Goal: Check status: Check status

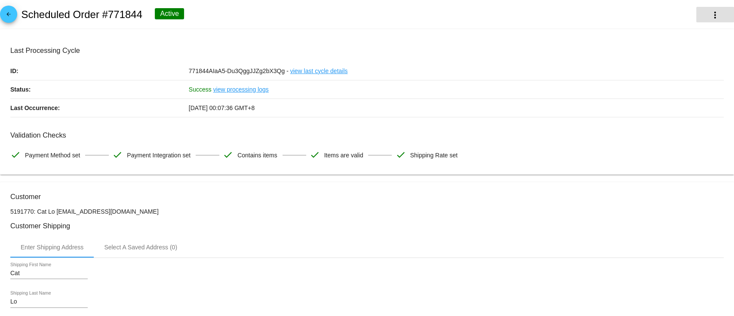
click at [710, 19] on mat-icon "more_vert" at bounding box center [715, 15] width 10 height 10
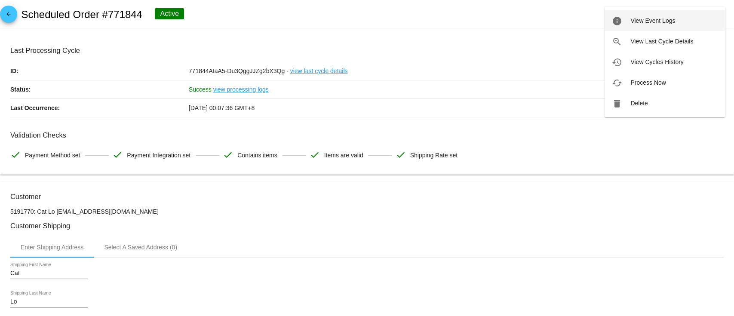
click at [636, 17] on span "View Event Logs" at bounding box center [652, 20] width 45 height 7
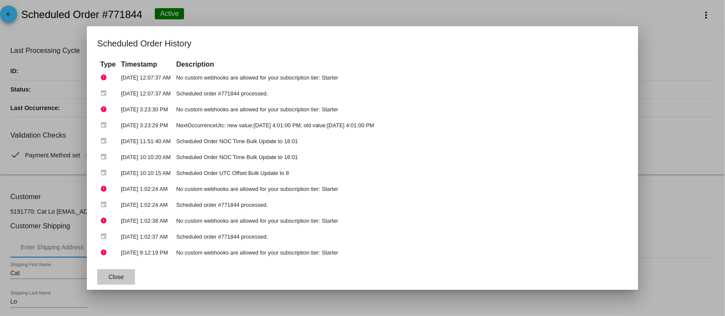
click at [112, 277] on span "Close" at bounding box center [115, 276] width 15 height 7
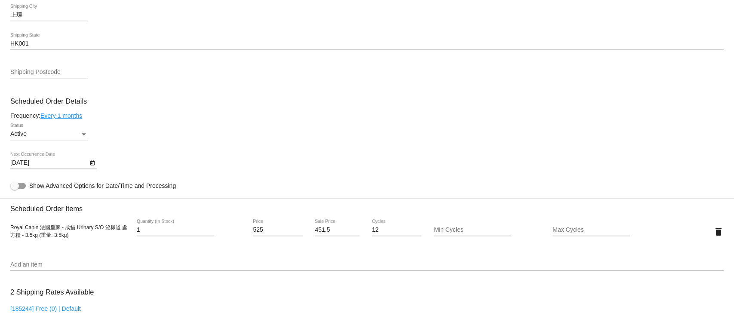
scroll to position [344, 0]
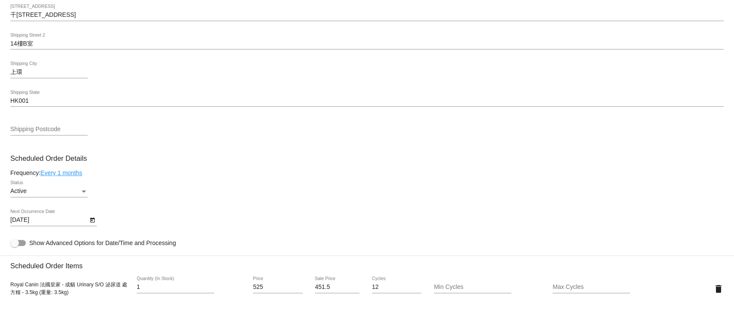
click at [92, 223] on icon "Open calendar" at bounding box center [92, 220] width 6 height 10
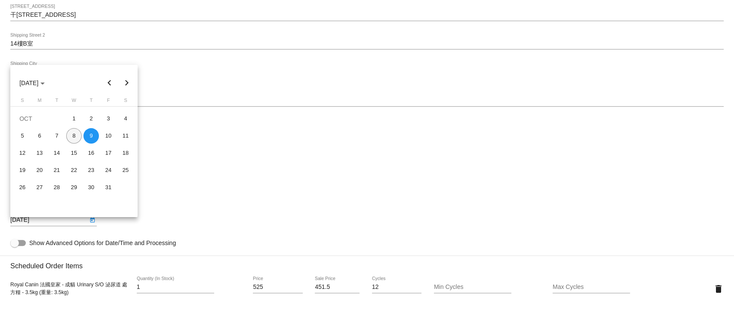
click at [70, 136] on div "8" at bounding box center [73, 135] width 15 height 15
type input "10/8/2025"
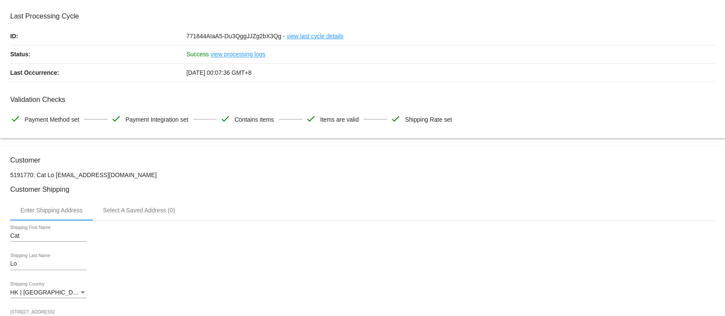
scroll to position [0, 0]
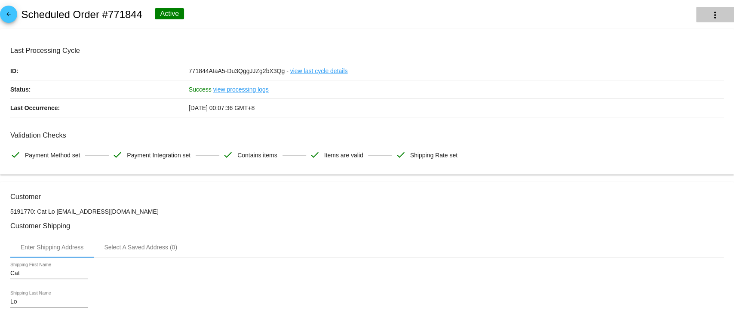
click at [700, 19] on button "more_vert" at bounding box center [715, 14] width 38 height 15
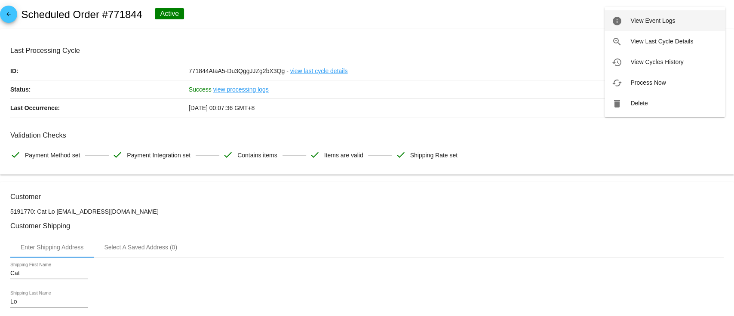
click at [661, 22] on span "View Event Logs" at bounding box center [652, 20] width 45 height 7
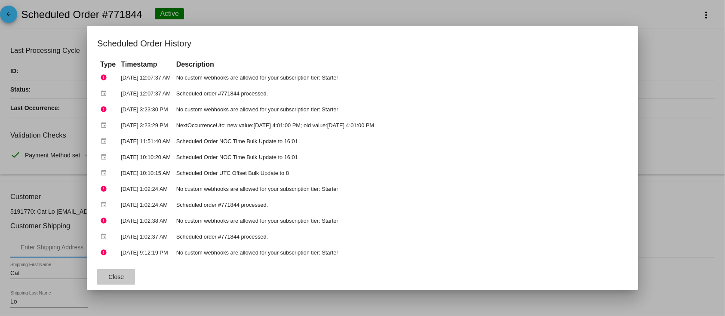
click at [108, 277] on span "Close" at bounding box center [115, 276] width 15 height 7
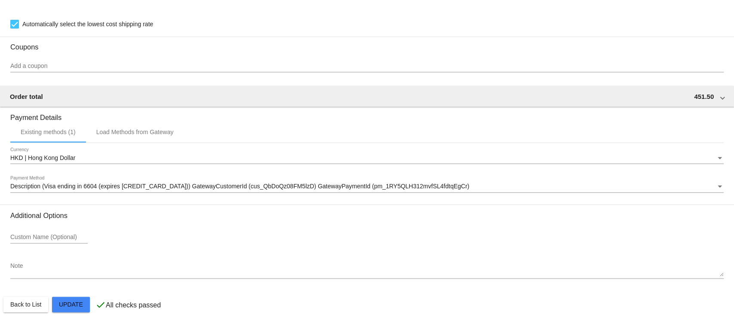
scroll to position [732, 0]
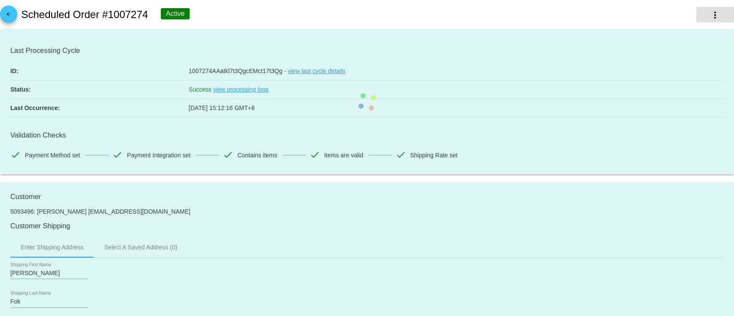
click at [696, 18] on button "more_vert" at bounding box center [715, 14] width 38 height 15
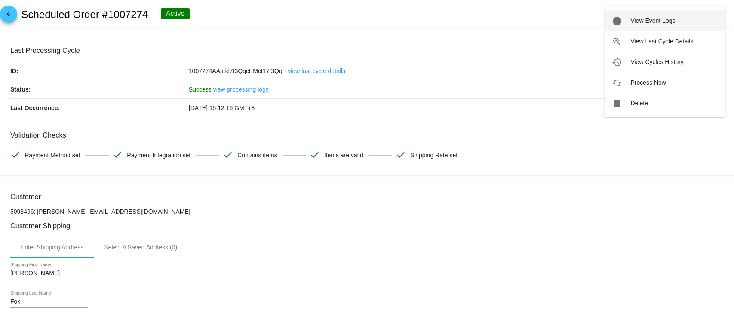
click at [628, 24] on button "info View Event Logs" at bounding box center [664, 20] width 120 height 21
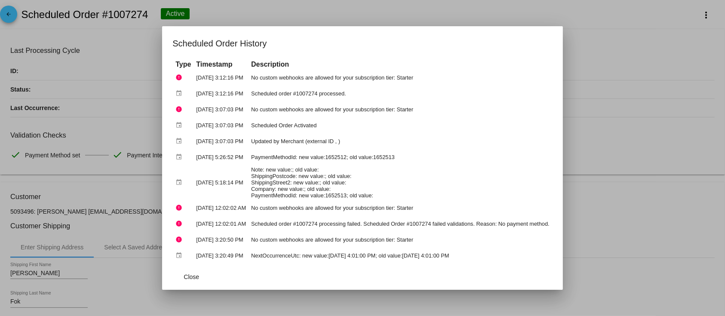
click at [646, 62] on div at bounding box center [362, 158] width 725 height 316
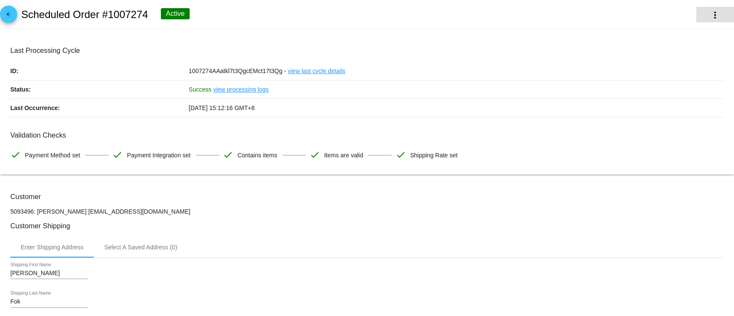
click at [710, 11] on mat-icon "more_vert" at bounding box center [715, 15] width 10 height 10
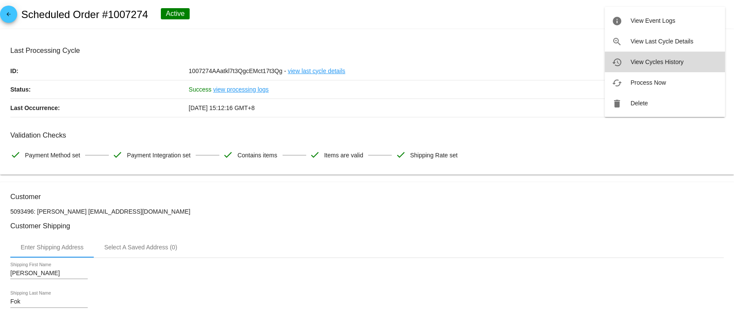
click at [637, 57] on button "history View Cycles History" at bounding box center [664, 62] width 120 height 21
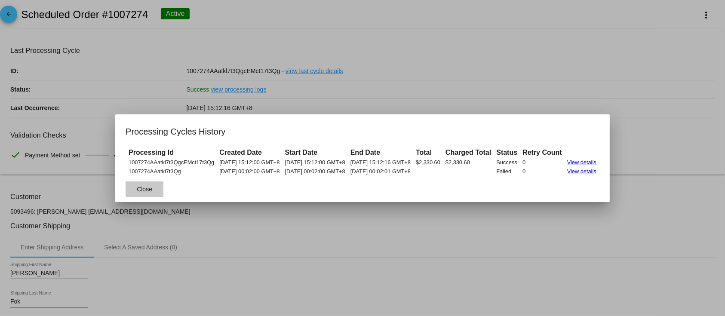
click at [137, 189] on span "Close" at bounding box center [144, 189] width 15 height 7
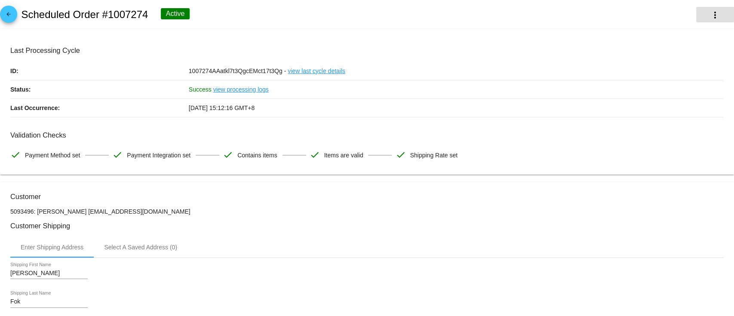
click at [714, 15] on button "more_vert" at bounding box center [715, 14] width 38 height 15
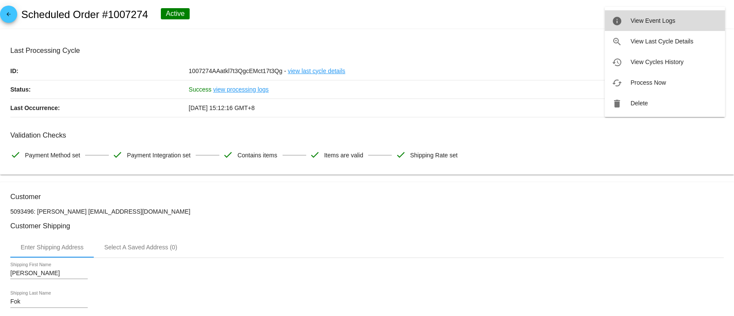
click at [637, 25] on button "info View Event Logs" at bounding box center [664, 20] width 120 height 21
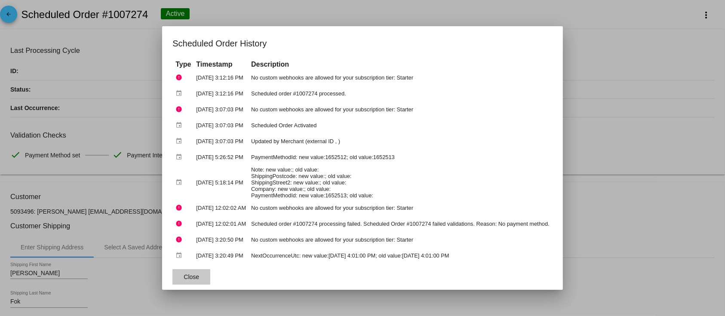
click at [184, 278] on span "Close" at bounding box center [191, 276] width 15 height 7
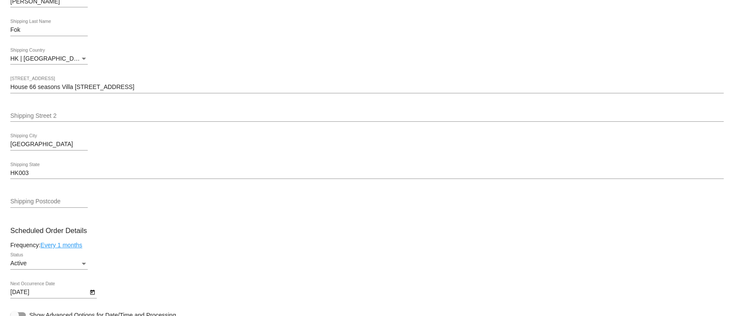
scroll to position [286, 0]
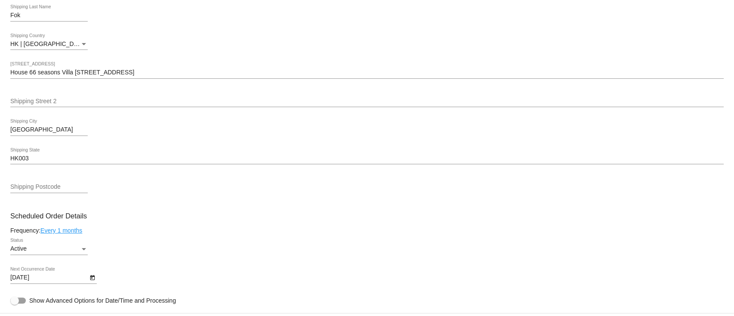
click at [94, 278] on icon "Open calendar" at bounding box center [92, 278] width 6 height 10
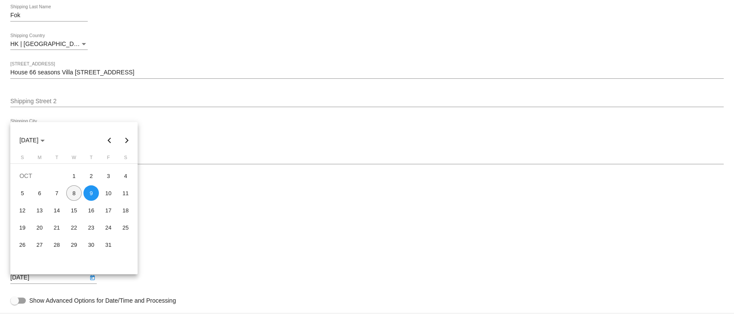
click at [70, 193] on div "8" at bounding box center [73, 192] width 15 height 15
type input "[DATE]"
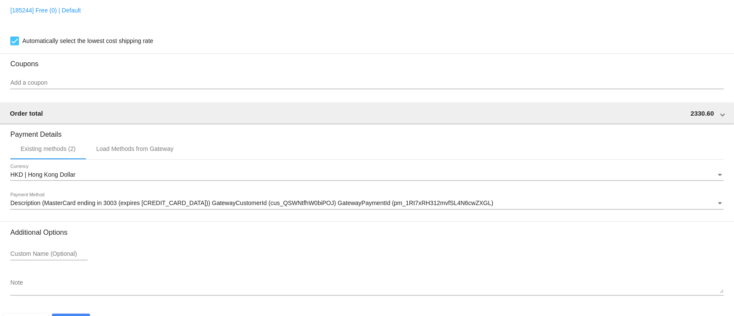
scroll to position [732, 0]
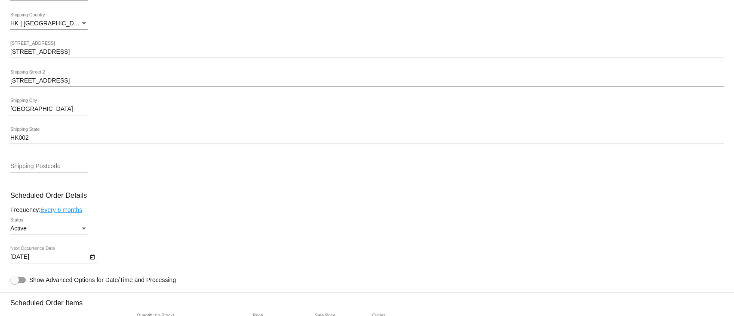
scroll to position [344, 0]
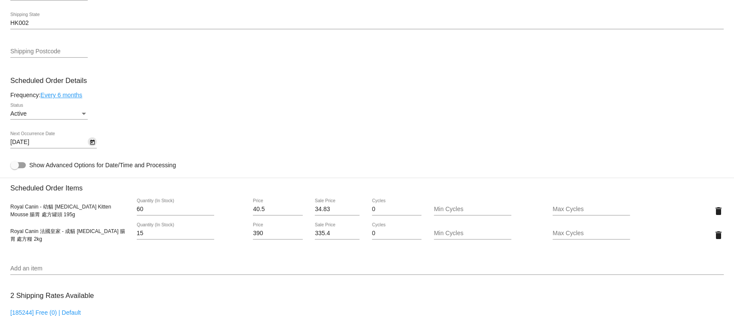
click at [89, 143] on icon "Open calendar" at bounding box center [92, 142] width 6 height 10
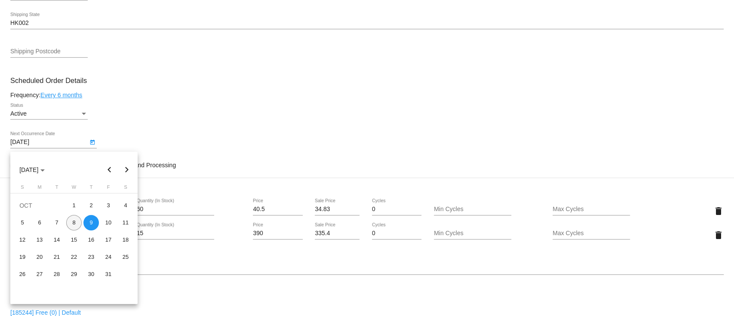
click at [79, 223] on div "8" at bounding box center [73, 222] width 15 height 15
type input "[DATE]"
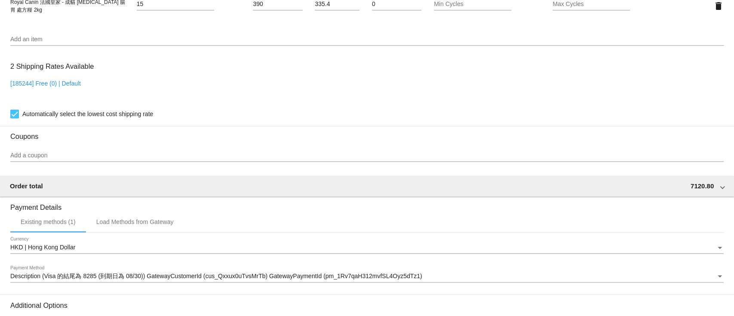
scroll to position [678, 0]
